Goal: Information Seeking & Learning: Understand process/instructions

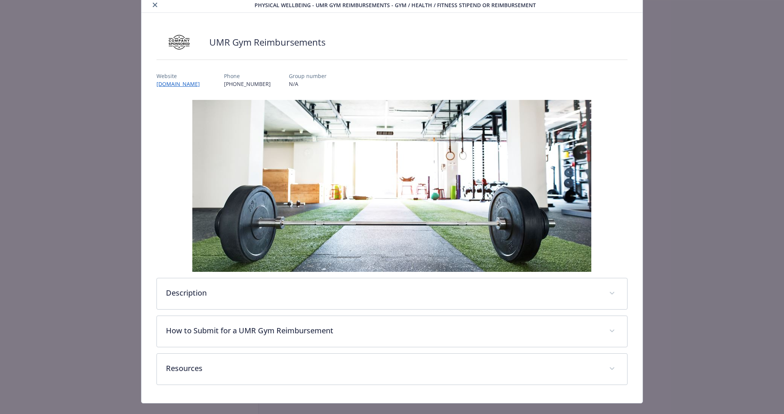
scroll to position [38, 0]
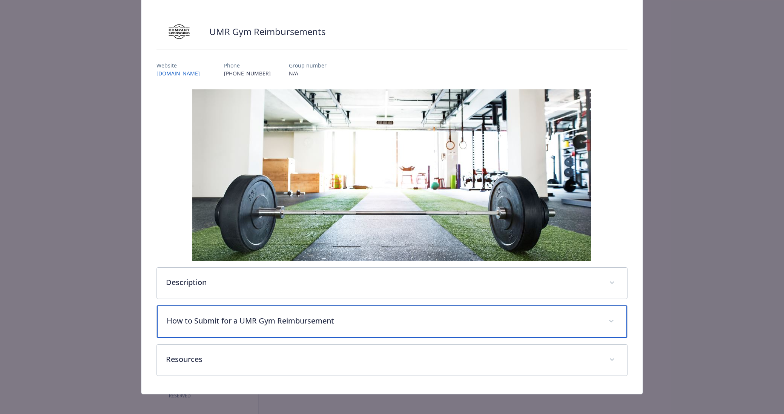
click at [305, 321] on p "How to Submit for a UMR Gym Reimbursement" at bounding box center [383, 320] width 432 height 11
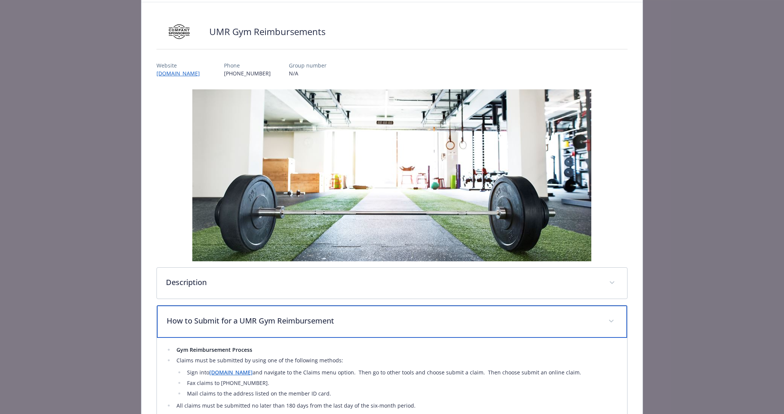
scroll to position [113, 0]
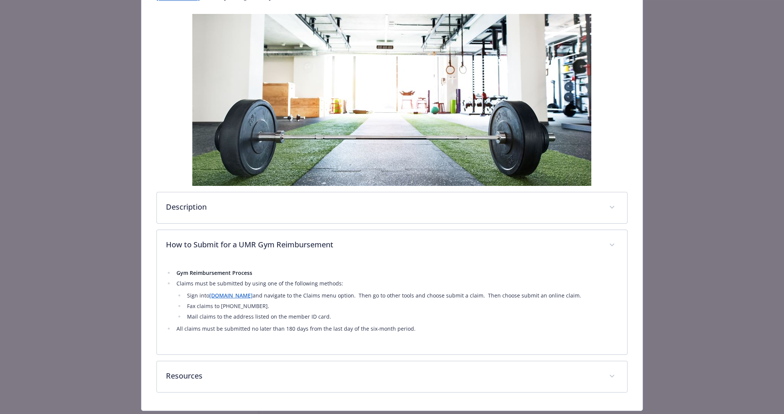
click at [218, 299] on link "[DOMAIN_NAME]" at bounding box center [230, 295] width 43 height 7
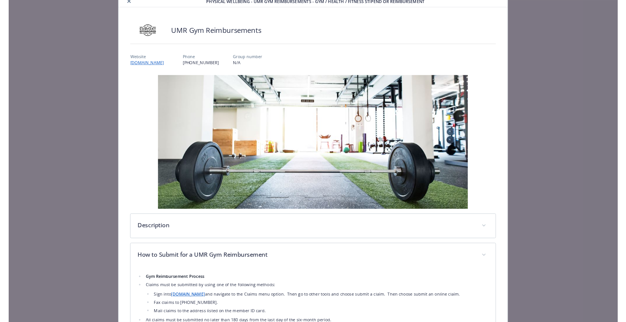
scroll to position [34, 0]
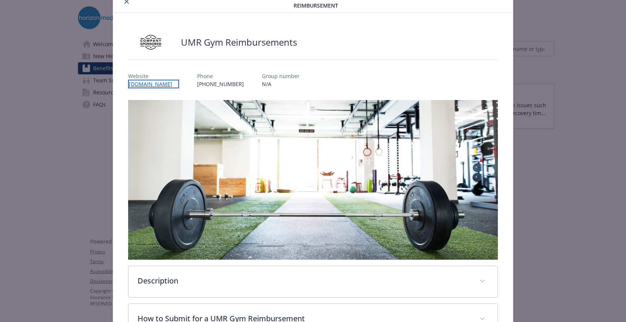
click at [138, 85] on link "[DOMAIN_NAME]" at bounding box center [153, 84] width 51 height 9
